Goal: Task Accomplishment & Management: Use online tool/utility

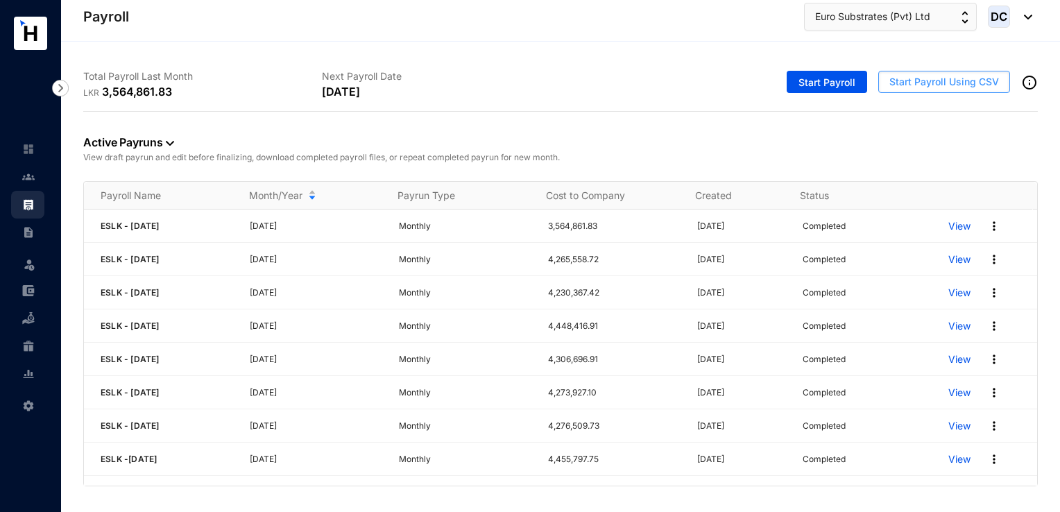
click at [912, 87] on span "Start Payroll Using CSV" at bounding box center [944, 82] width 110 height 14
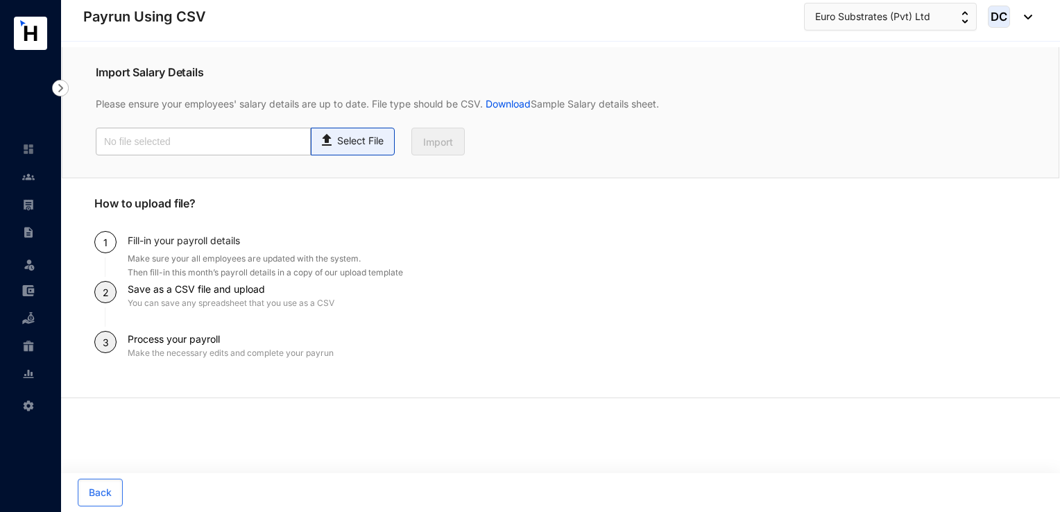
click at [337, 144] on p "Select File" at bounding box center [360, 141] width 46 height 15
click at [0, 0] on input "Select File" at bounding box center [0, 0] width 0 height 0
type input "Payroll Uploaded File- ESLK- [DATE].csv"
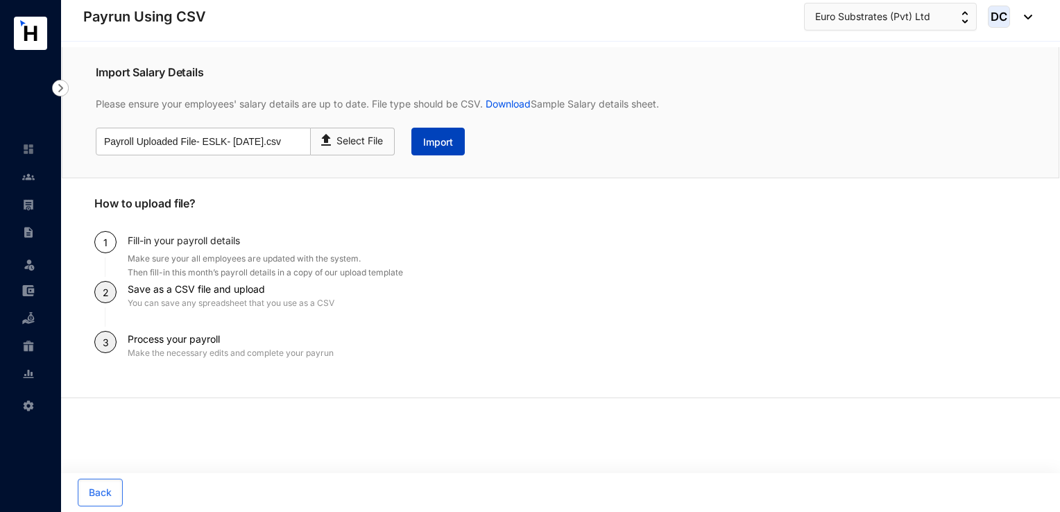
click at [453, 148] on button "Import" at bounding box center [437, 142] width 53 height 28
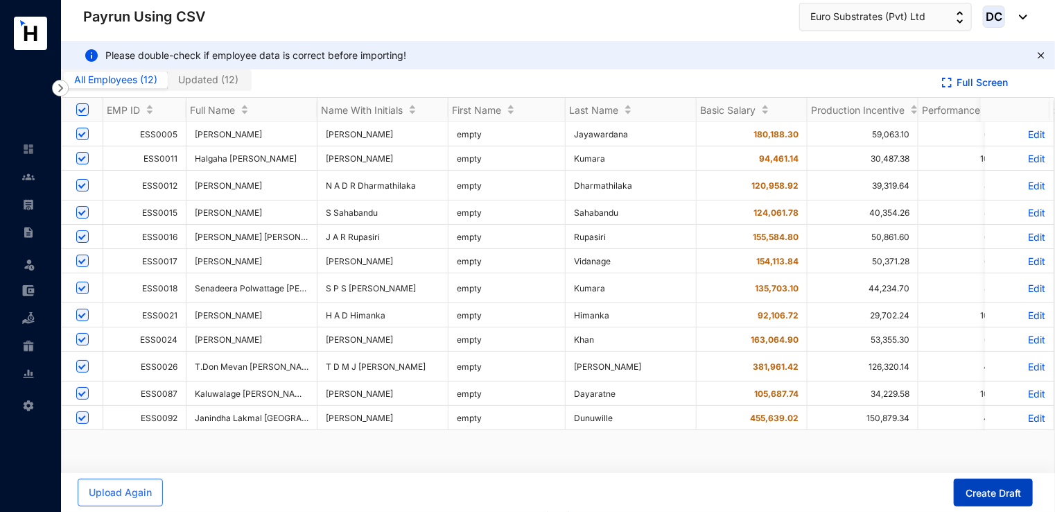
click at [985, 501] on button "Create Draft" at bounding box center [993, 492] width 79 height 28
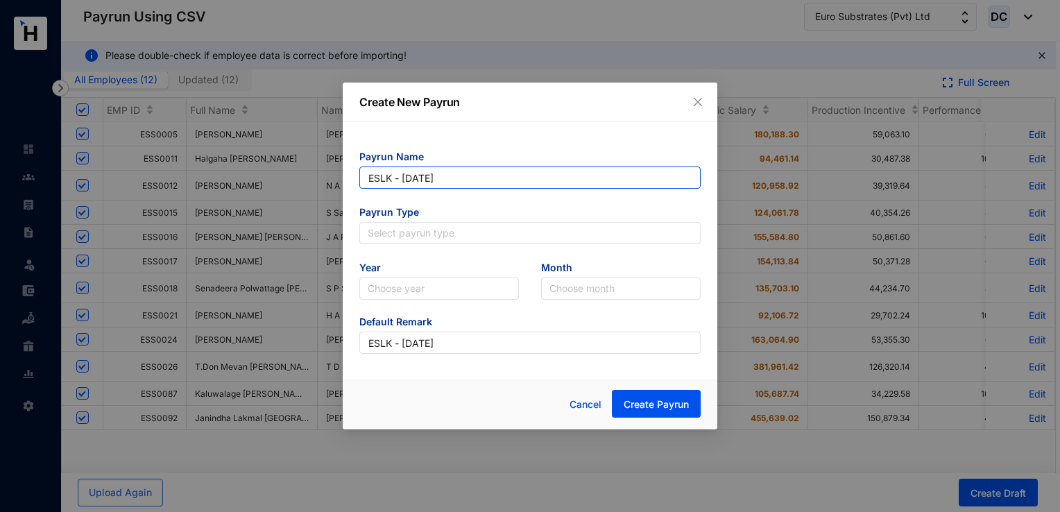
click at [499, 182] on input "ESLK - [DATE]" at bounding box center [529, 177] width 341 height 22
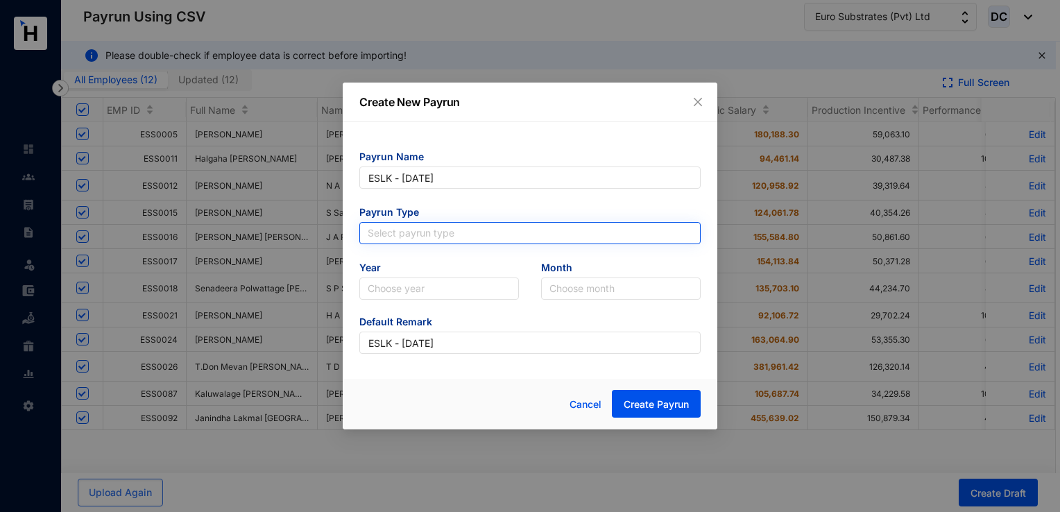
click at [479, 234] on input "search" at bounding box center [530, 233] width 325 height 21
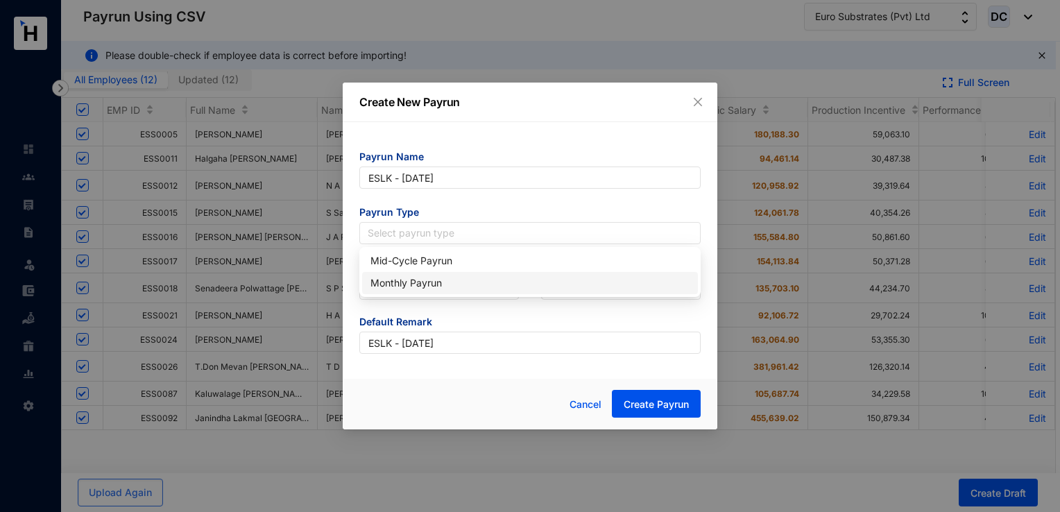
click at [449, 288] on div "Monthly Payrun" at bounding box center [529, 282] width 319 height 15
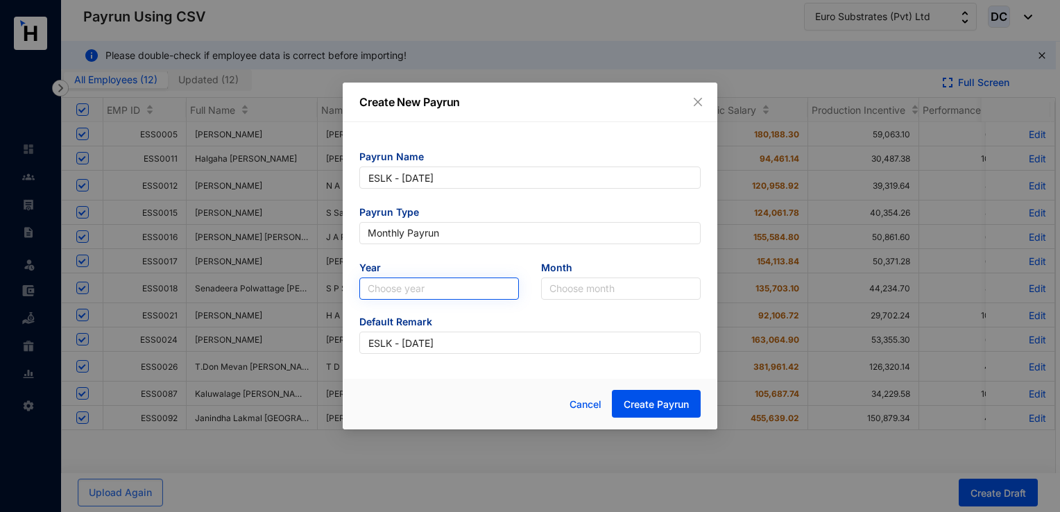
click at [430, 286] on input "search" at bounding box center [439, 288] width 143 height 21
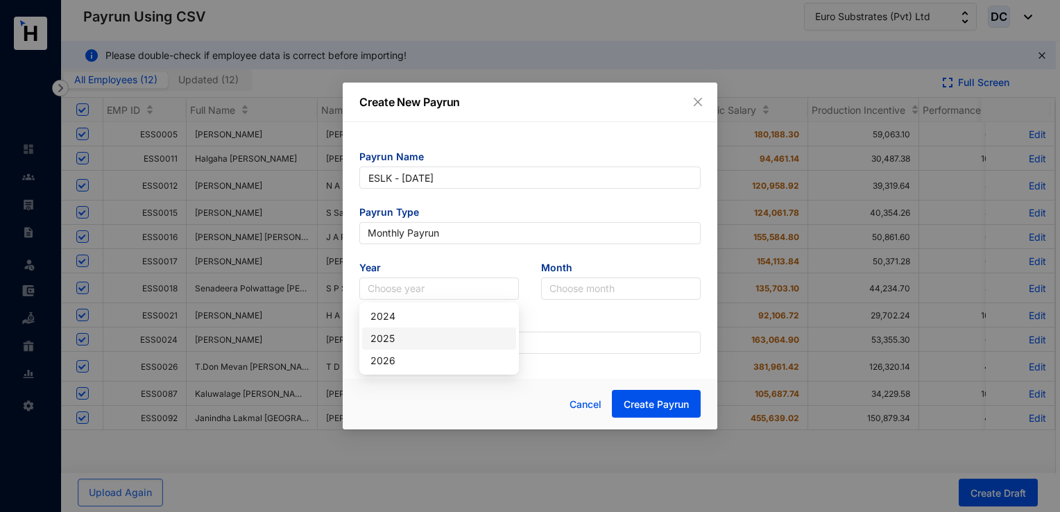
click at [423, 343] on div "2025" at bounding box center [438, 338] width 137 height 15
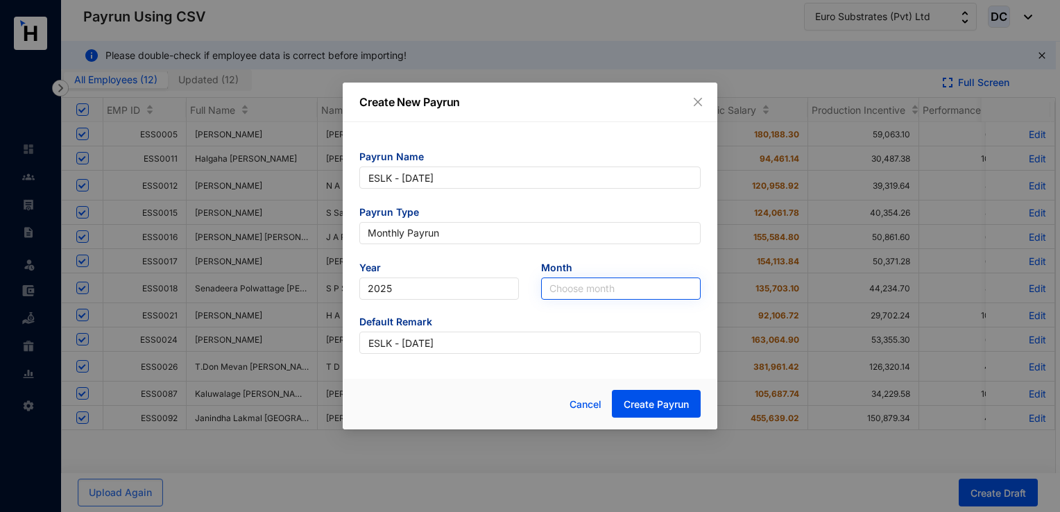
click at [587, 290] on input "search" at bounding box center [620, 288] width 143 height 21
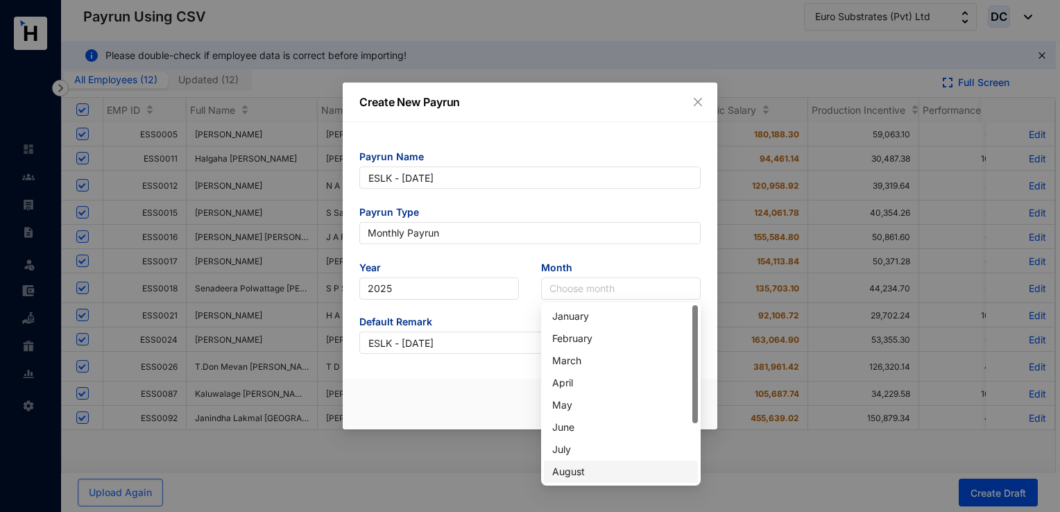
click at [581, 477] on div "August" at bounding box center [620, 471] width 137 height 15
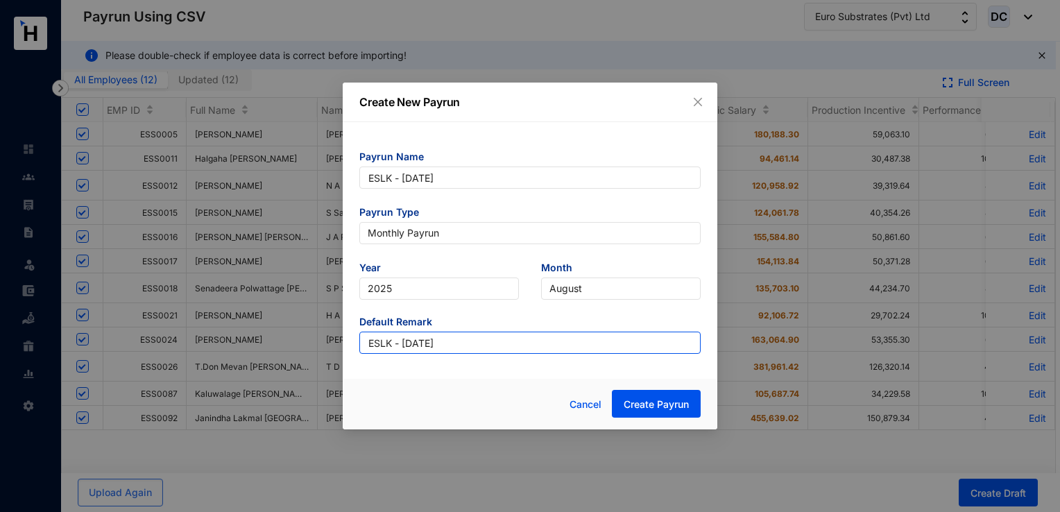
click at [527, 340] on input "ESLK - [DATE]" at bounding box center [529, 342] width 341 height 22
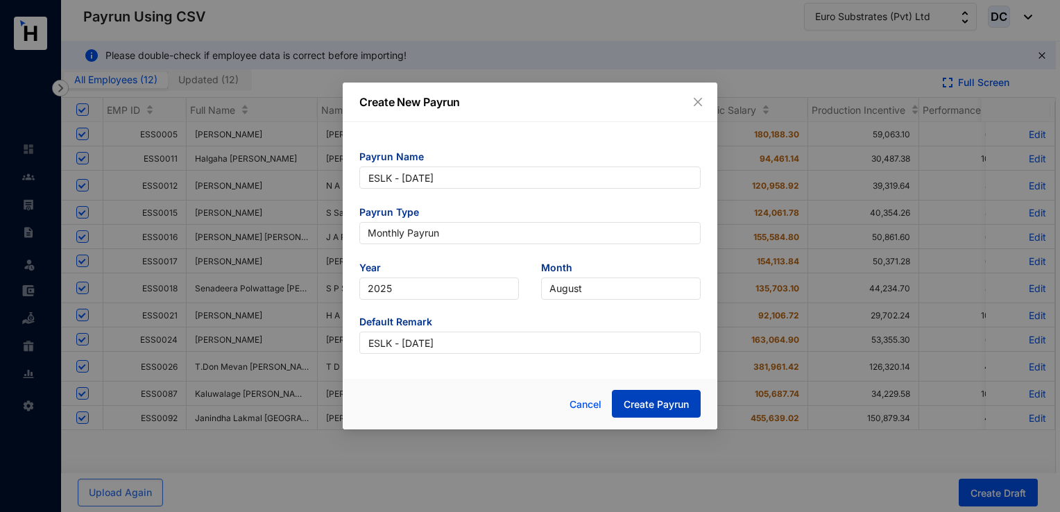
click at [638, 401] on span "Create Payrun" at bounding box center [655, 404] width 65 height 14
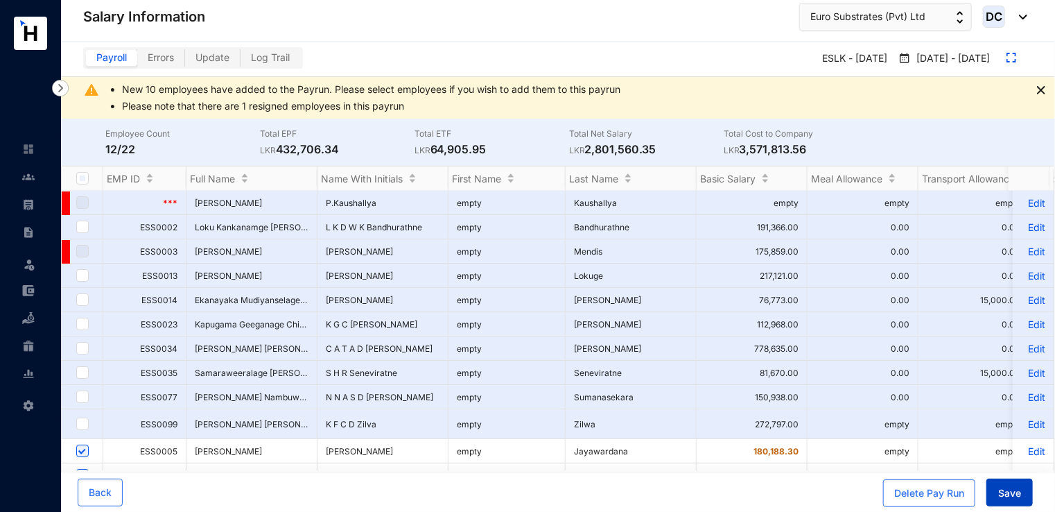
click at [1008, 496] on span "Save" at bounding box center [1010, 493] width 23 height 14
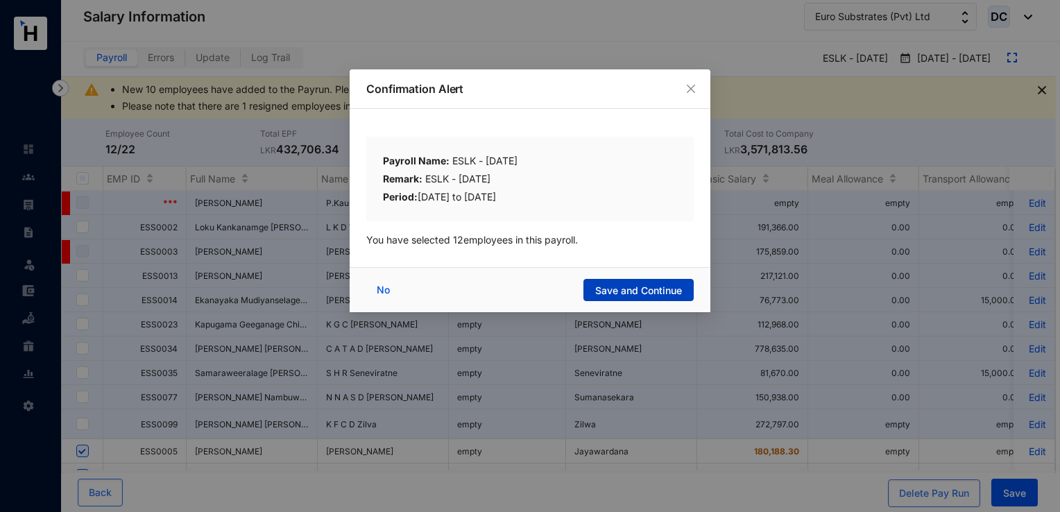
click at [628, 289] on span "Save and Continue" at bounding box center [638, 291] width 87 height 14
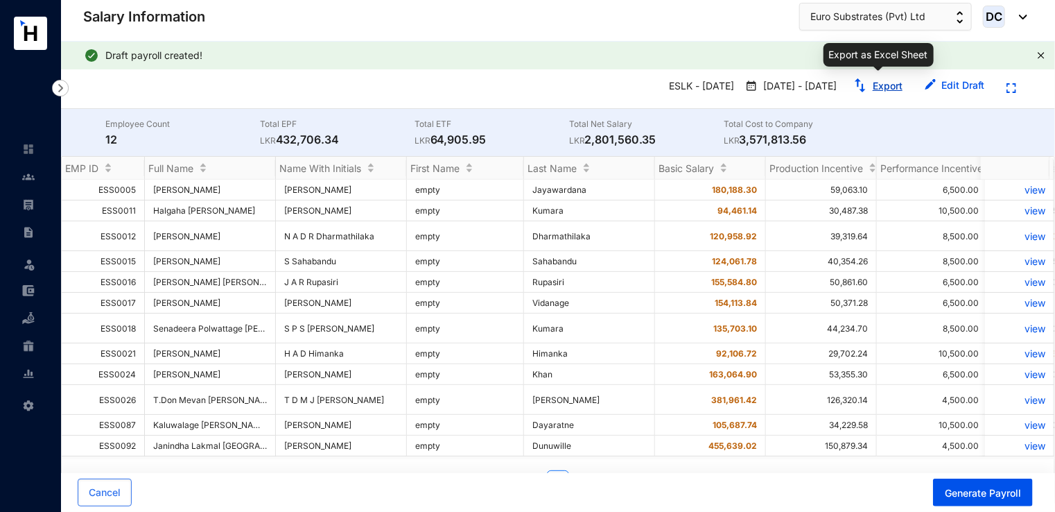
click at [879, 86] on link "Export" at bounding box center [888, 86] width 30 height 12
